Goal: Information Seeking & Learning: Learn about a topic

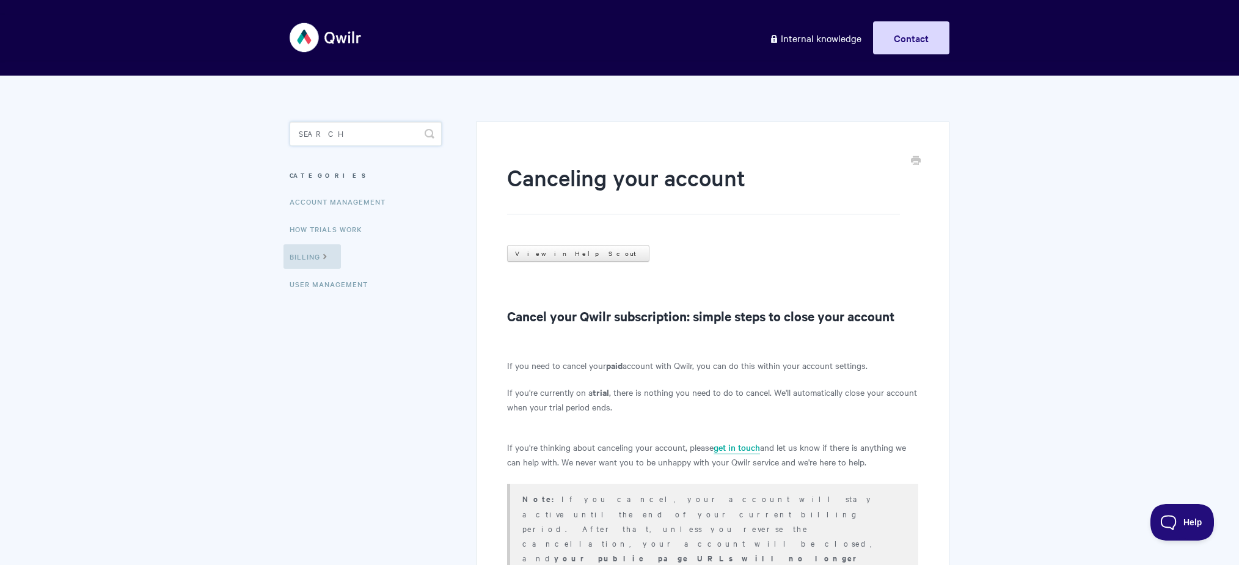
click at [369, 137] on input "Search" at bounding box center [366, 134] width 152 height 24
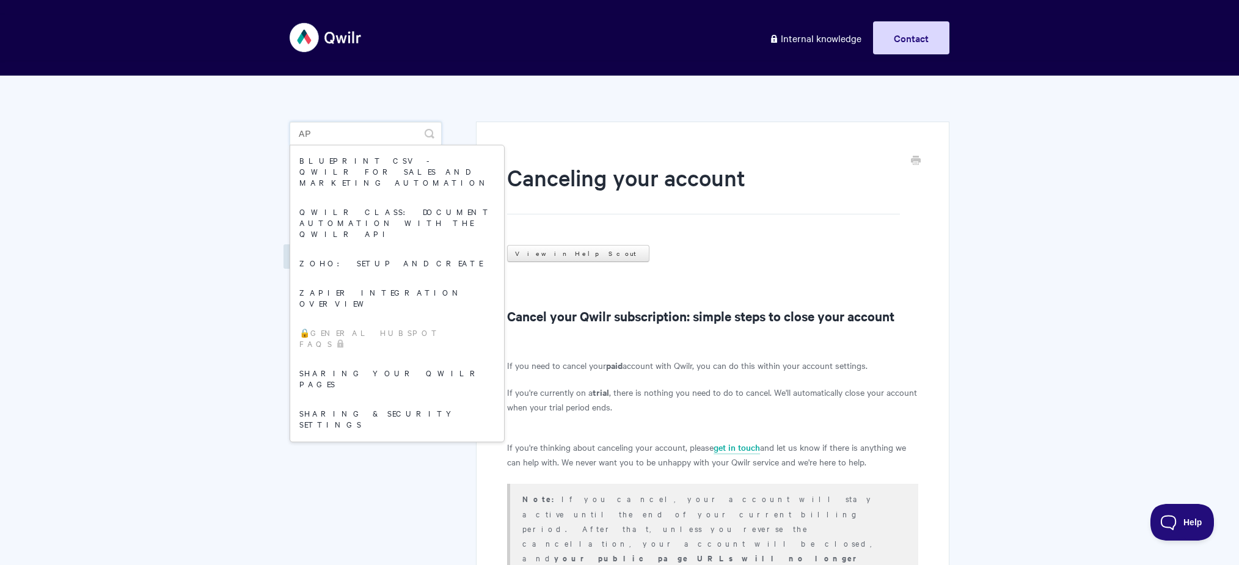
type input "api"
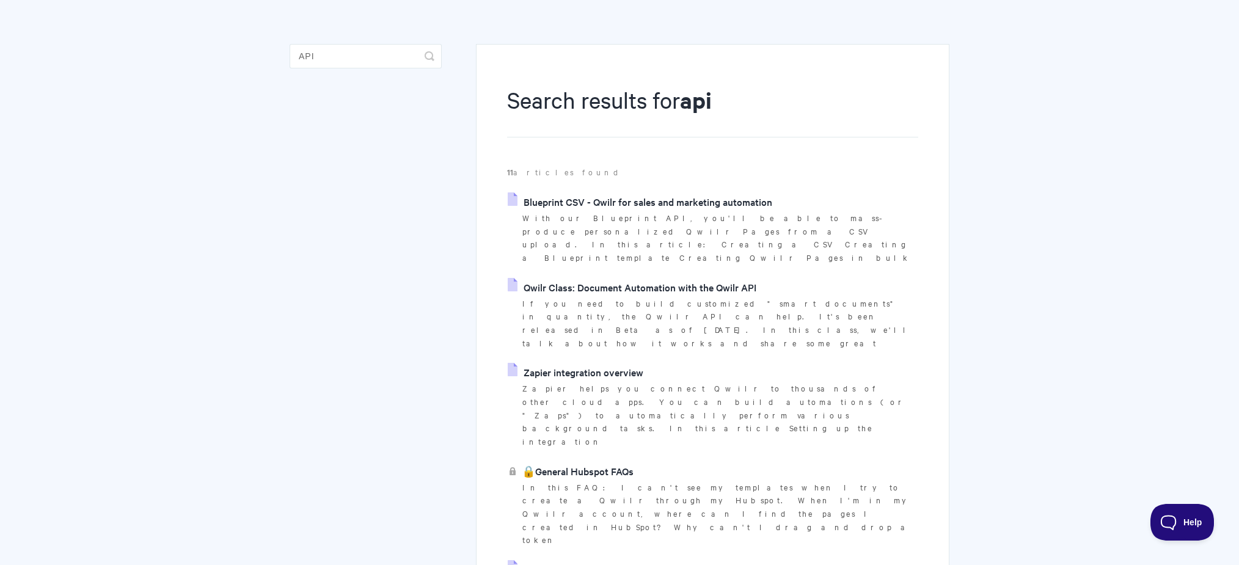
scroll to position [142, 0]
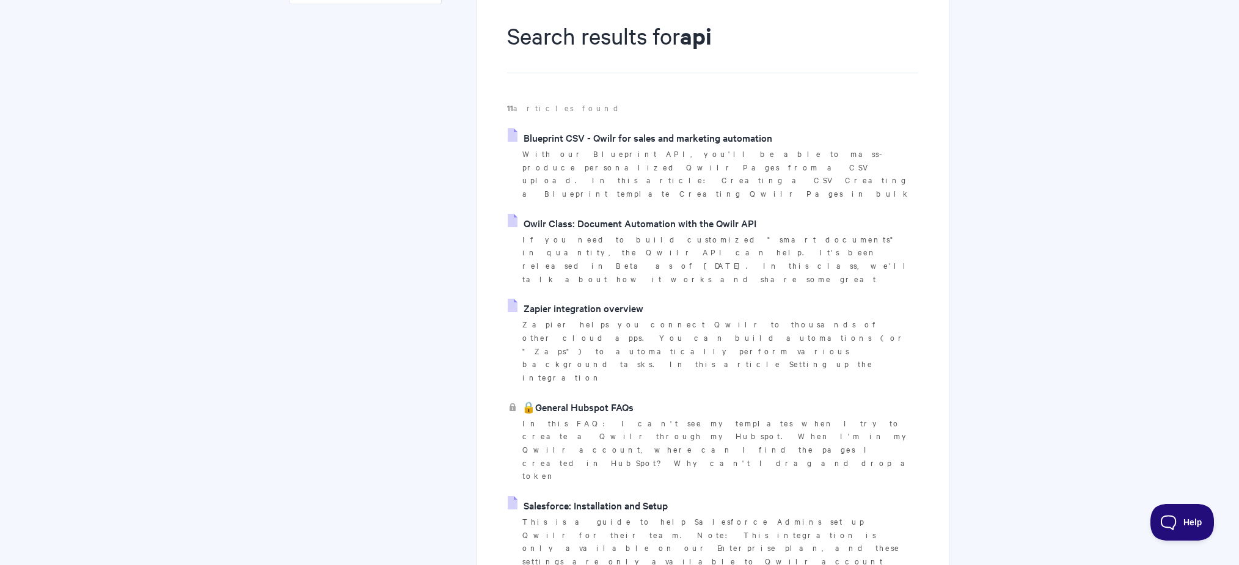
click at [675, 214] on link "Qwilr Class: Document Automation with the Qwilr API" at bounding box center [632, 223] width 249 height 18
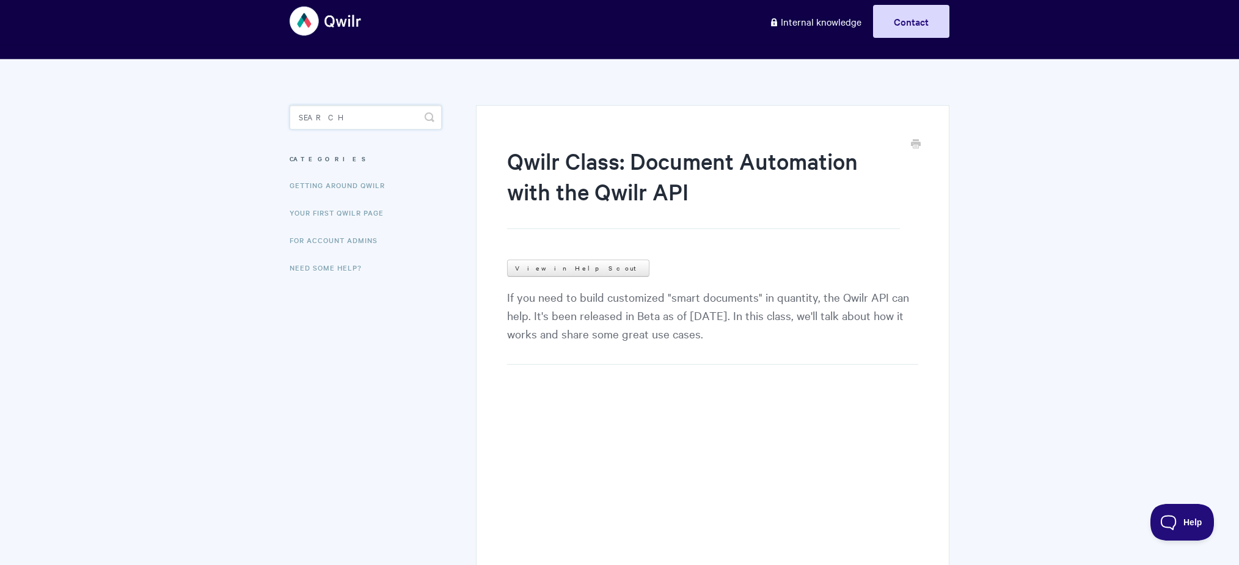
click at [349, 119] on input "Search" at bounding box center [366, 117] width 152 height 24
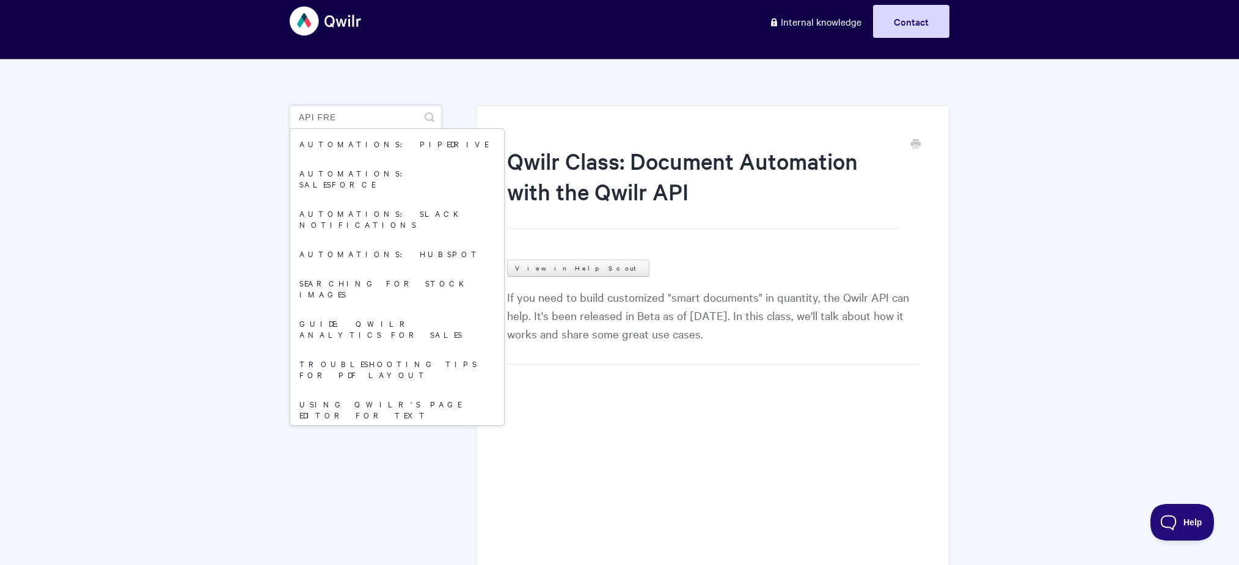
type input "api free"
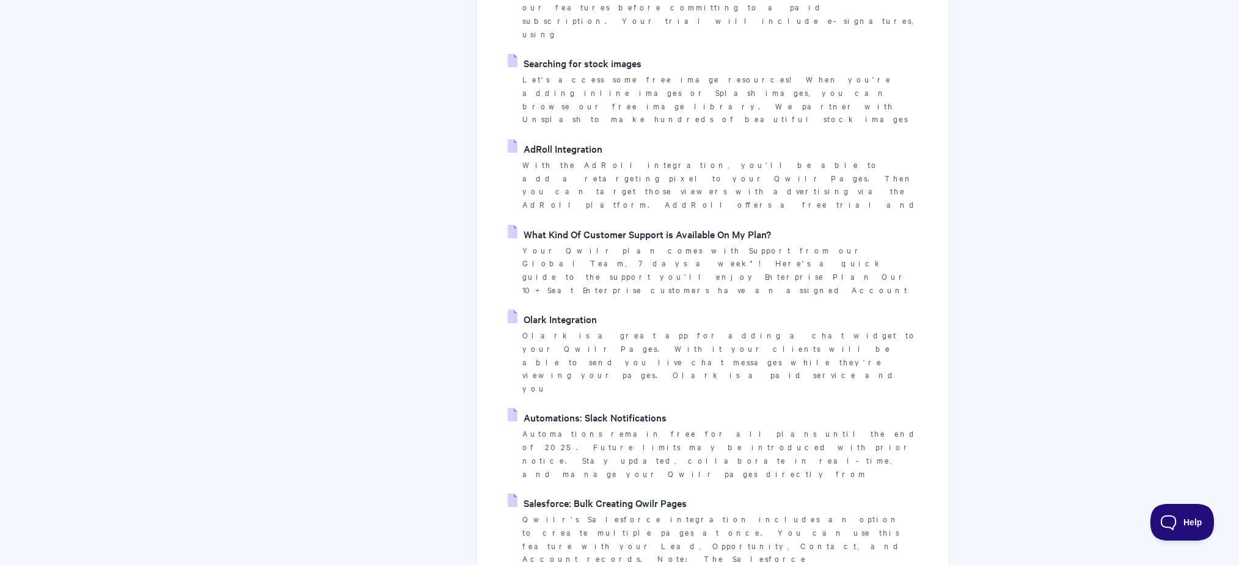
scroll to position [1052, 0]
